Goal: Task Accomplishment & Management: Manage account settings

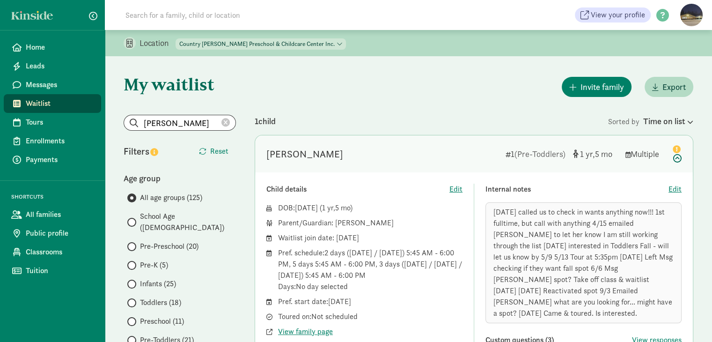
click at [225, 121] on icon at bounding box center [226, 123] width 8 height 8
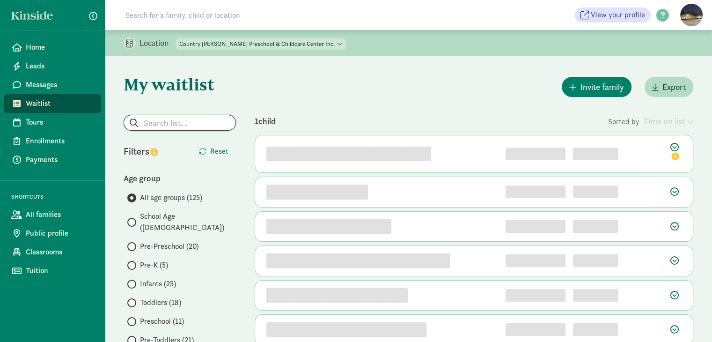
click at [186, 126] on input "search" at bounding box center [179, 122] width 111 height 15
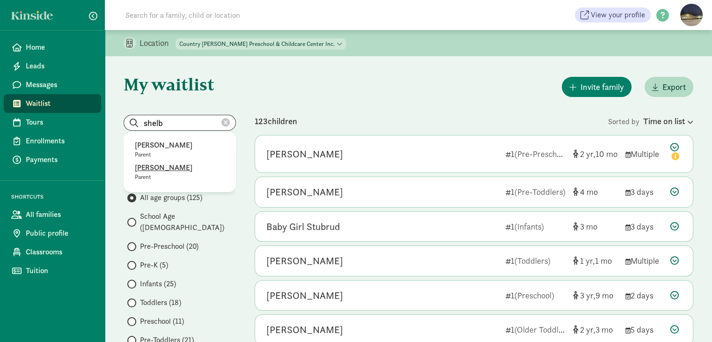
click at [147, 169] on p "[PERSON_NAME]" at bounding box center [180, 167] width 90 height 11
type input "[PERSON_NAME]"
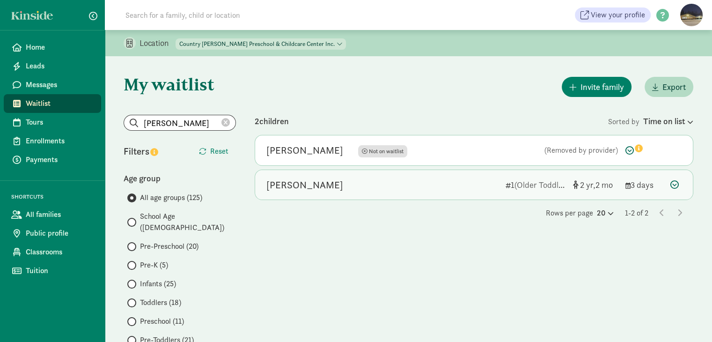
click at [307, 183] on div "[PERSON_NAME]" at bounding box center [305, 185] width 77 height 15
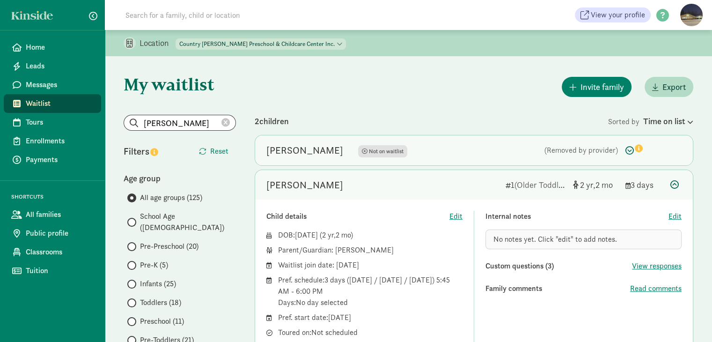
click at [288, 150] on div "[PERSON_NAME]" at bounding box center [305, 150] width 77 height 15
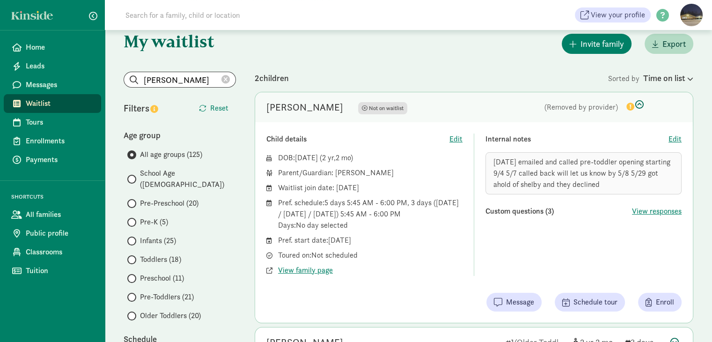
scroll to position [141, 0]
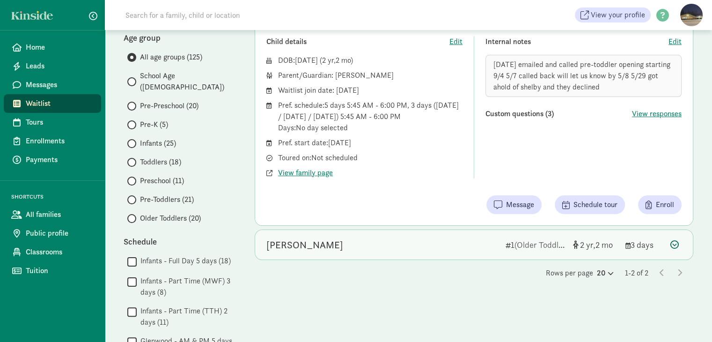
click at [423, 248] on div "[PERSON_NAME]" at bounding box center [383, 244] width 232 height 15
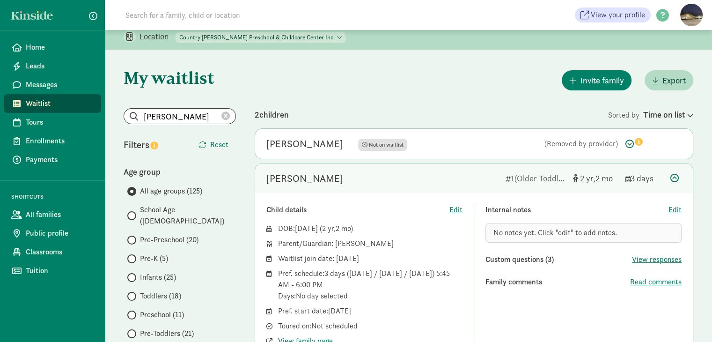
scroll to position [0, 0]
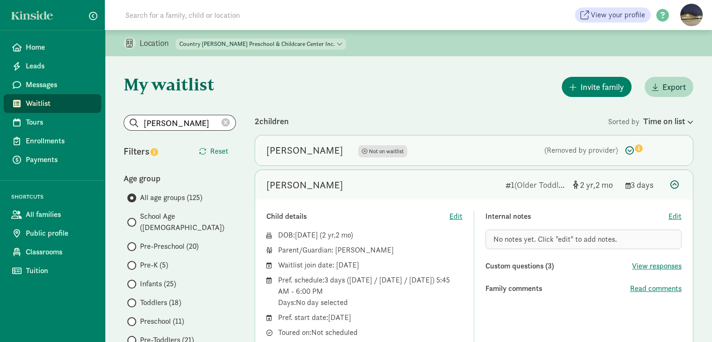
click at [459, 152] on div "[PERSON_NAME] Not on waitlist" at bounding box center [383, 150] width 232 height 15
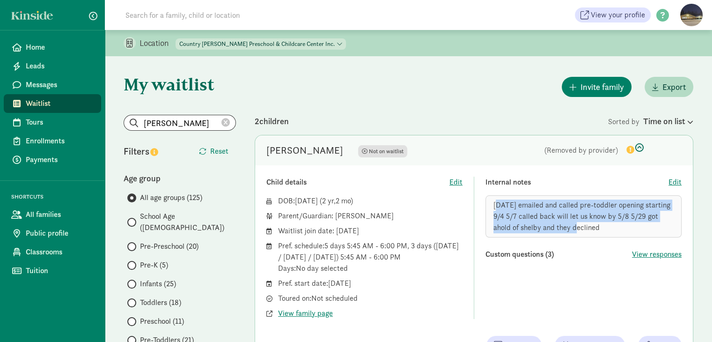
drag, startPoint x: 495, startPoint y: 203, endPoint x: 555, endPoint y: 224, distance: 63.3
click at [555, 224] on span "[DATE] emailed and called pre-toddler opening starting 9/4 5/7 called back will…" at bounding box center [582, 216] width 177 height 32
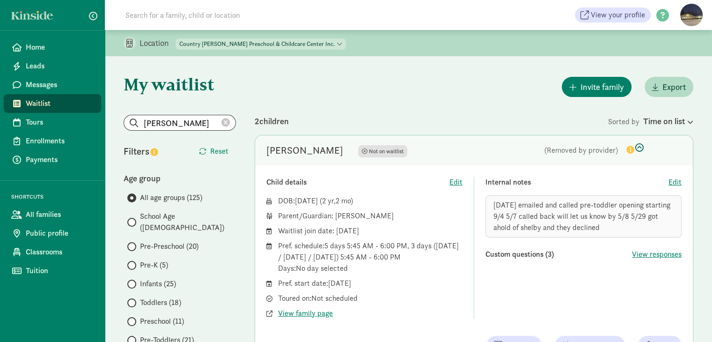
click at [560, 223] on span "[DATE] emailed and called pre-toddler opening starting 9/4 5/7 called back will…" at bounding box center [582, 216] width 177 height 32
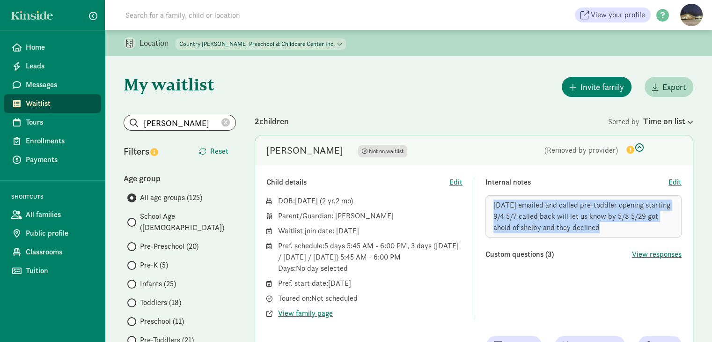
drag, startPoint x: 495, startPoint y: 203, endPoint x: 588, endPoint y: 225, distance: 95.8
click at [588, 225] on div "[DATE] emailed and called pre-toddler opening starting 9/4 5/7 called back will…" at bounding box center [584, 216] width 196 height 42
copy span "[DATE] emailed and called pre-toddler opening starting 9/4 5/7 called back will…"
click at [636, 148] on icon at bounding box center [635, 148] width 18 height 11
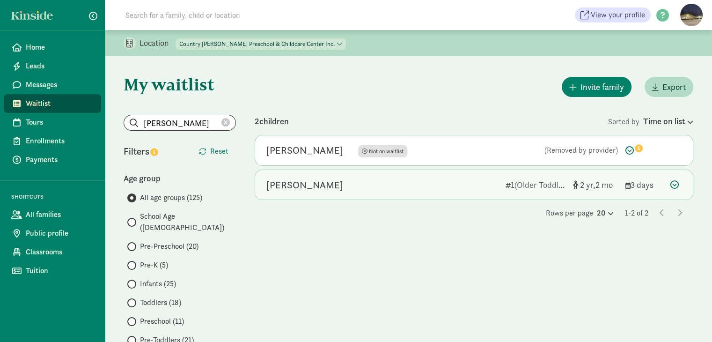
click at [676, 183] on icon at bounding box center [675, 184] width 8 height 8
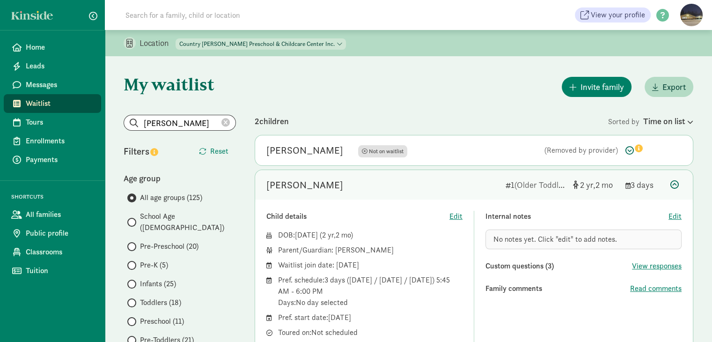
click at [555, 242] on span "No notes yet. Click "edit" to add notes." at bounding box center [556, 239] width 124 height 10
drag, startPoint x: 555, startPoint y: 241, endPoint x: 527, endPoint y: 234, distance: 28.5
click at [527, 234] on div "No notes yet. Click "edit" to add notes." at bounding box center [584, 240] width 196 height 20
click at [671, 218] on span "Edit" at bounding box center [675, 216] width 13 height 11
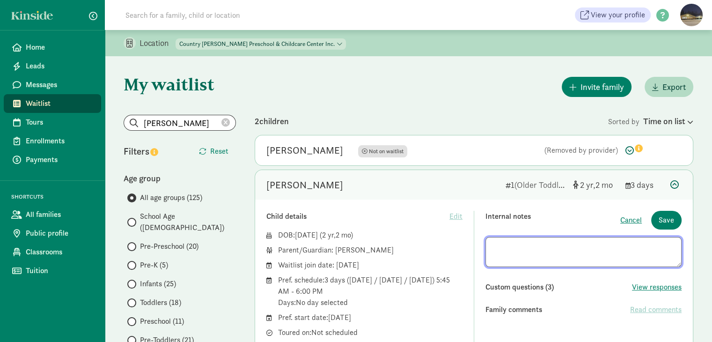
click at [493, 249] on textarea at bounding box center [584, 252] width 196 height 30
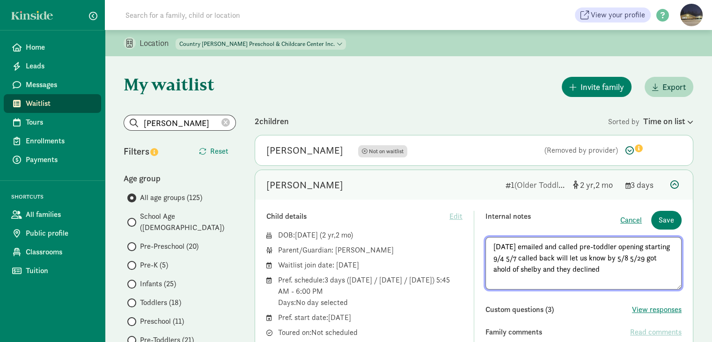
click at [540, 269] on textarea "[DATE] emailed and called pre-toddler opening starting 9/4 5/7 called back will…" at bounding box center [584, 263] width 196 height 52
click at [508, 281] on textarea "[DATE] emailed and called pre-toddler opening starting 9/4 5/7 called back will…" at bounding box center [584, 263] width 196 height 52
click at [603, 269] on textarea "[DATE] emailed and called pre-toddler opening starting 9/4 5/7 called back will…" at bounding box center [584, 263] width 196 height 52
click at [560, 278] on textarea "[DATE] emailed and called pre-toddler opening starting 9/4 5/7 called back will…" at bounding box center [584, 263] width 196 height 52
type textarea "[DATE] emailed and called pre-toddler opening starting 9/4 5/7 called back will…"
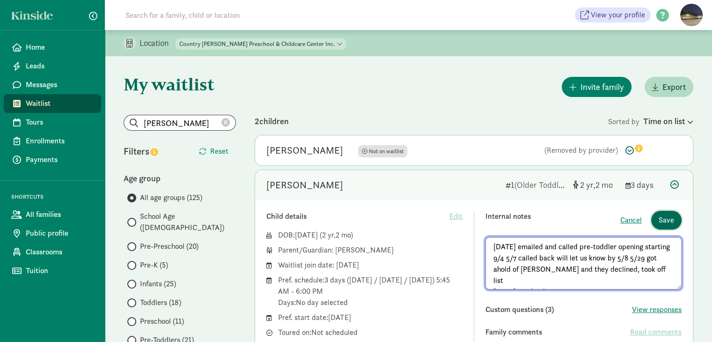
click at [663, 219] on span "Save" at bounding box center [666, 220] width 15 height 11
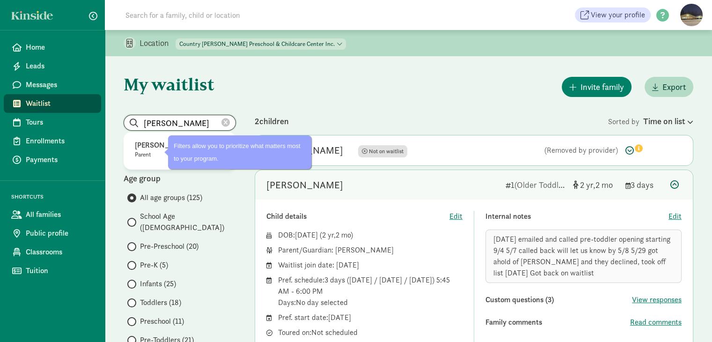
click at [230, 122] on input "[PERSON_NAME]" at bounding box center [179, 122] width 111 height 15
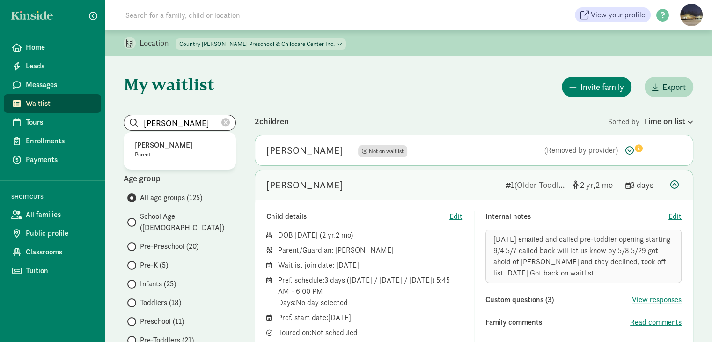
click at [225, 122] on icon at bounding box center [226, 123] width 8 height 8
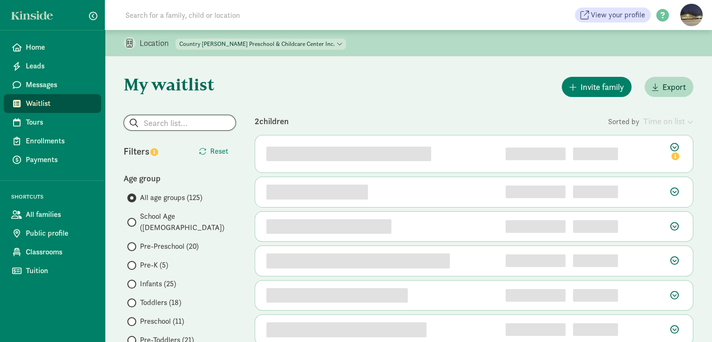
click at [205, 124] on input "search" at bounding box center [179, 122] width 111 height 15
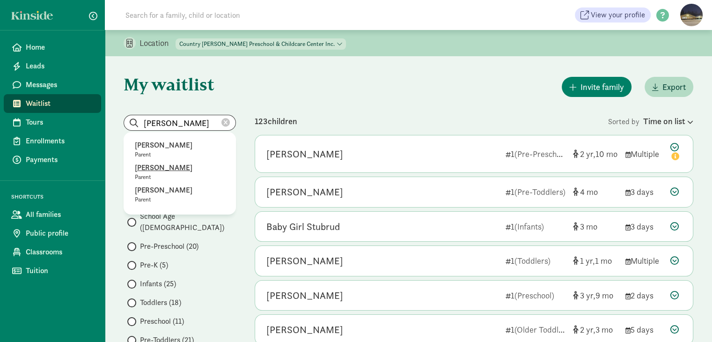
click at [164, 165] on p "[PERSON_NAME]" at bounding box center [180, 167] width 90 height 11
type input "[PERSON_NAME]"
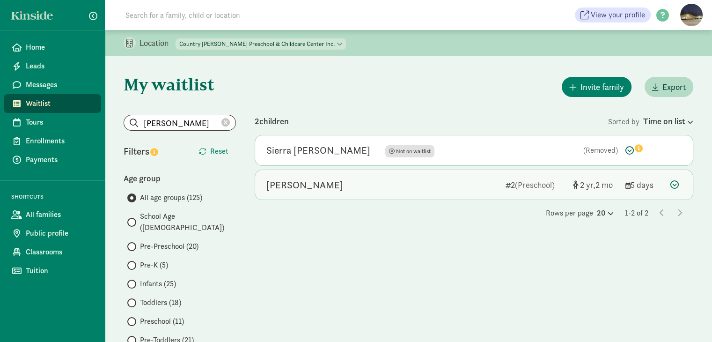
click at [311, 182] on div "[PERSON_NAME]" at bounding box center [305, 185] width 77 height 15
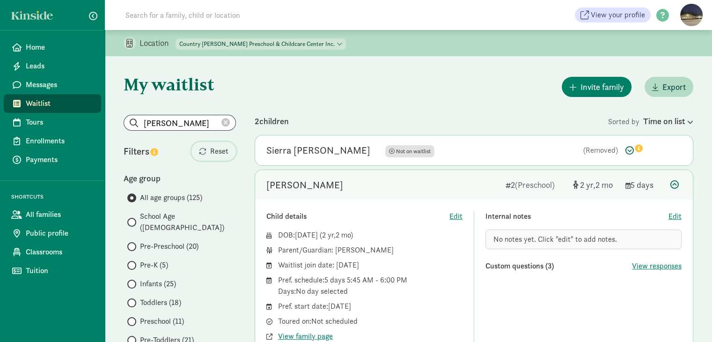
click at [217, 147] on span "Reset" at bounding box center [219, 151] width 18 height 11
click at [225, 123] on icon at bounding box center [226, 123] width 8 height 8
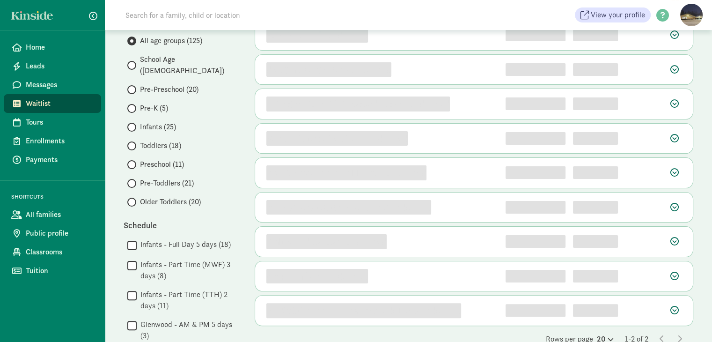
scroll to position [141, 0]
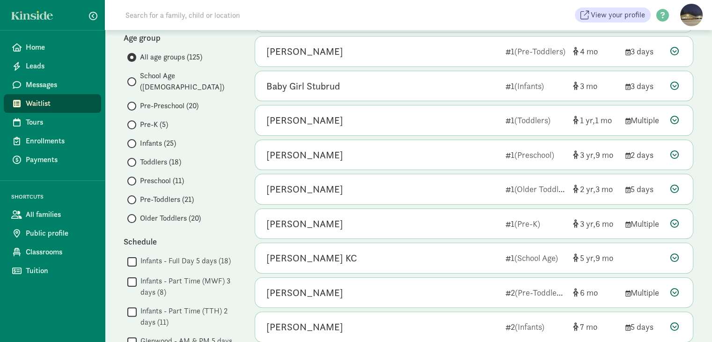
click at [154, 75] on span "School Age ([DEMOGRAPHIC_DATA])" at bounding box center [188, 81] width 96 height 22
click at [133, 79] on input "School Age ([DEMOGRAPHIC_DATA])" at bounding box center [130, 82] width 6 height 6
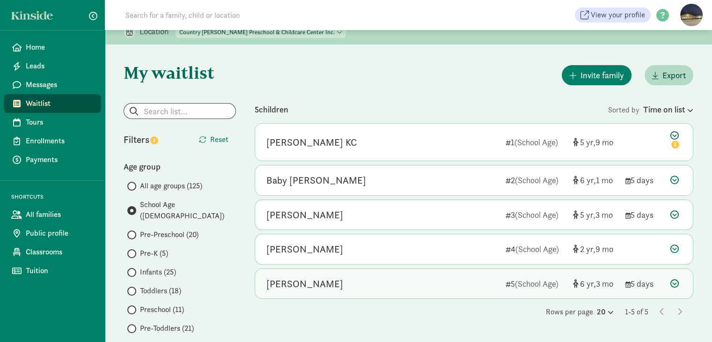
scroll to position [47, 0]
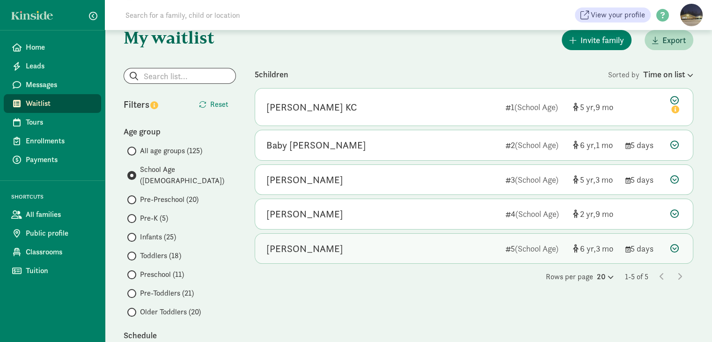
click at [676, 247] on icon at bounding box center [675, 248] width 8 height 8
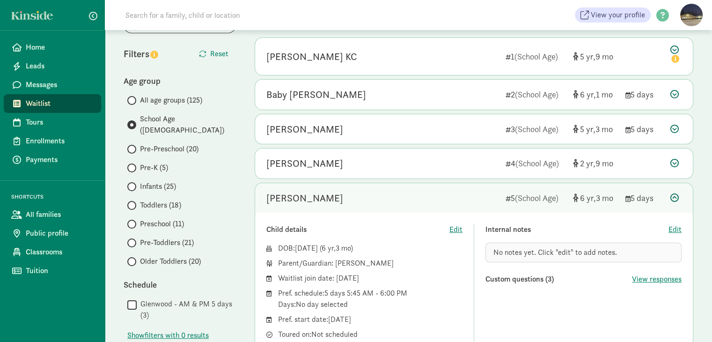
scroll to position [0, 0]
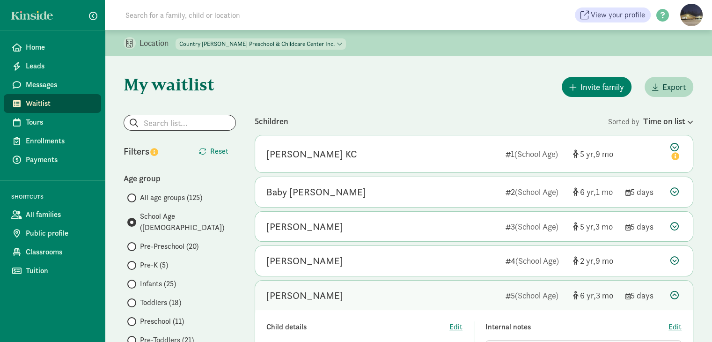
click at [671, 294] on icon at bounding box center [675, 295] width 8 height 8
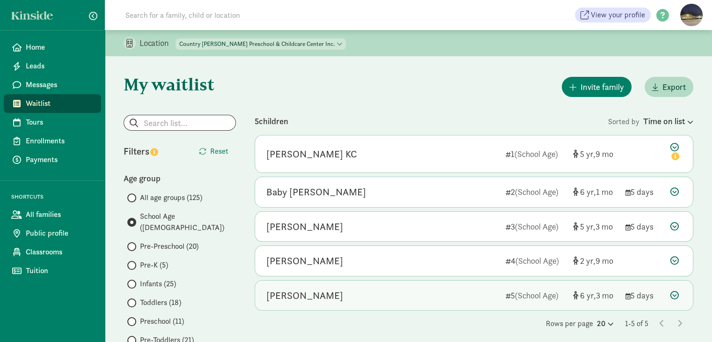
click at [675, 295] on icon at bounding box center [675, 295] width 8 height 8
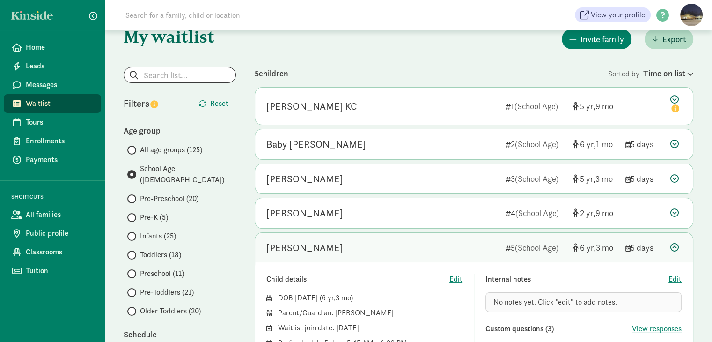
scroll to position [47, 0]
click at [670, 246] on div "[PERSON_NAME] 5 (School Age) [DEMOGRAPHIC_DATA] 3 5 days" at bounding box center [474, 249] width 438 height 30
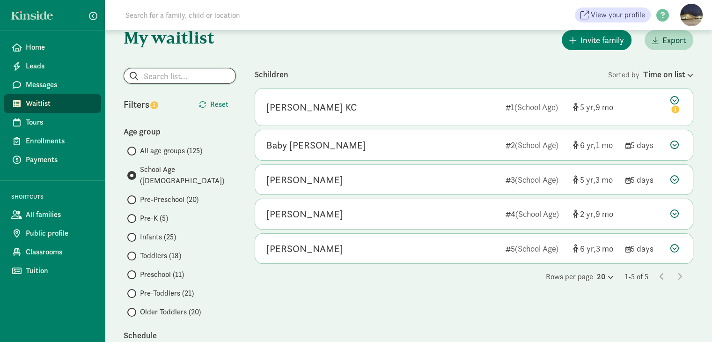
click at [182, 76] on input "search" at bounding box center [179, 75] width 111 height 15
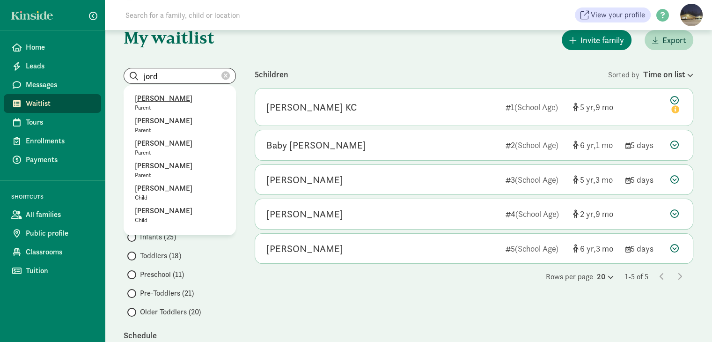
click at [167, 101] on p "[PERSON_NAME]" at bounding box center [180, 98] width 90 height 11
type input "[PERSON_NAME]"
radio input "true"
radio input "false"
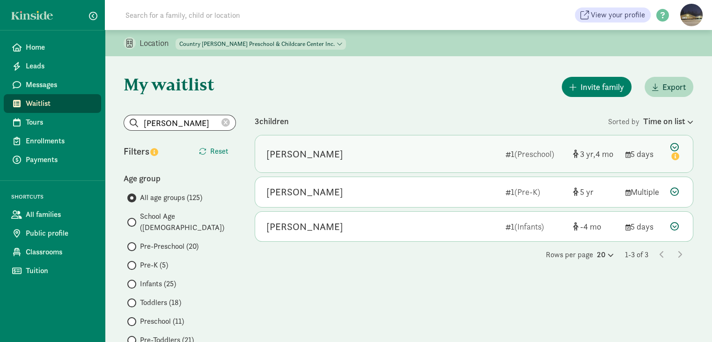
click at [325, 155] on div "[PERSON_NAME]" at bounding box center [305, 154] width 77 height 15
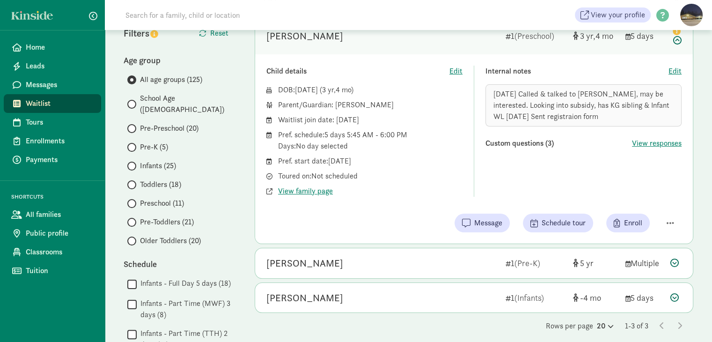
scroll to position [141, 0]
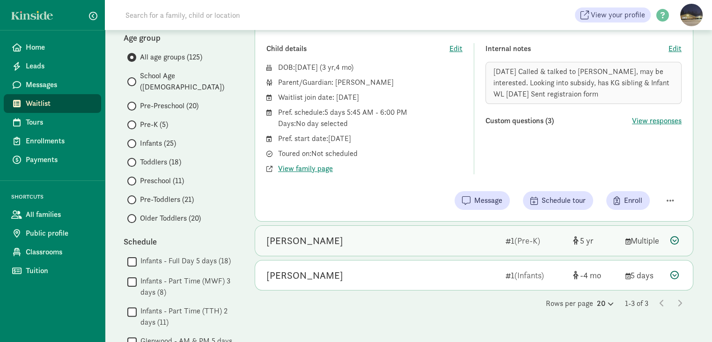
click at [677, 240] on icon at bounding box center [675, 240] width 8 height 8
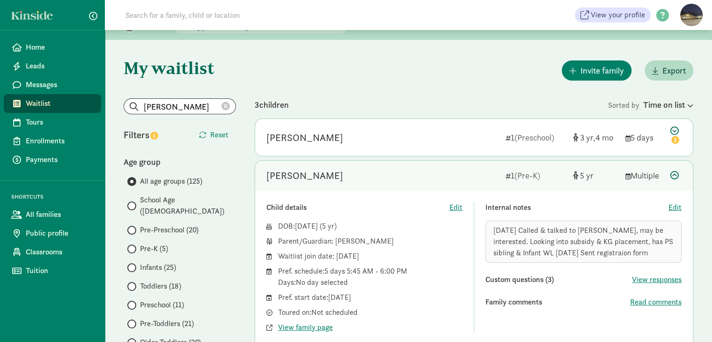
scroll to position [0, 0]
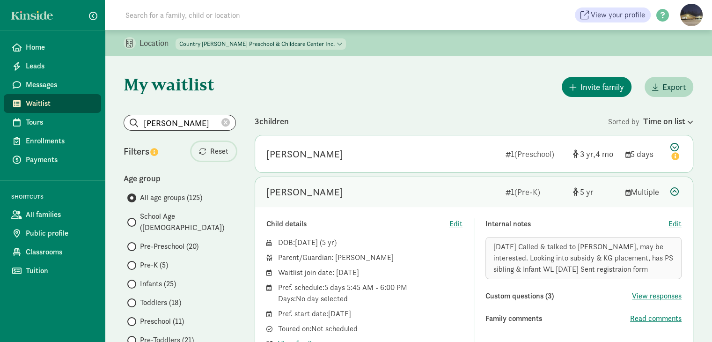
click at [219, 147] on span "Reset" at bounding box center [219, 151] width 18 height 11
click at [223, 122] on icon at bounding box center [226, 123] width 8 height 8
